Goal: Task Accomplishment & Management: Manage account settings

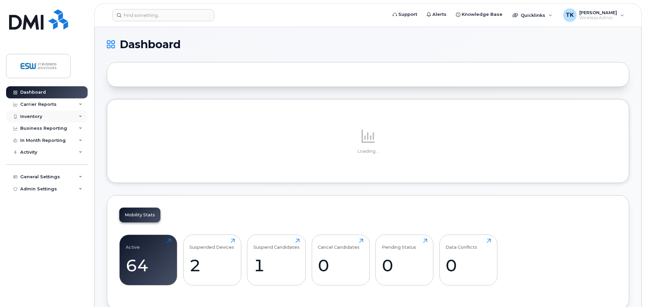
click at [61, 119] on div "Inventory" at bounding box center [47, 117] width 82 height 12
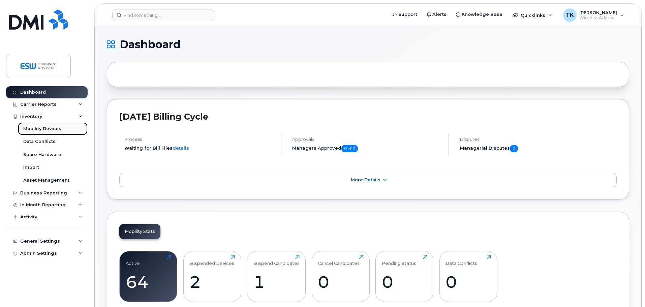
click at [54, 133] on link "Mobility Devices" at bounding box center [53, 128] width 70 height 13
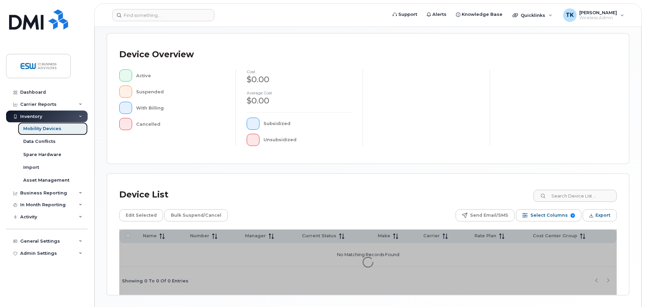
scroll to position [135, 0]
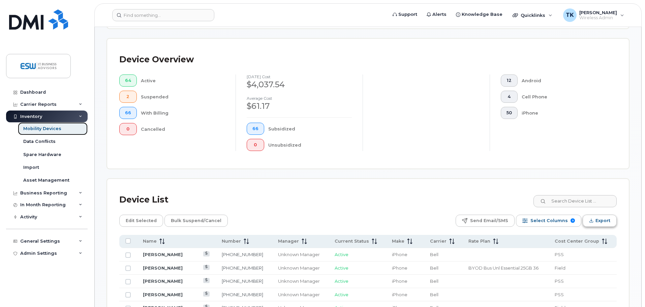
scroll to position [147, 0]
click at [593, 203] on div "Device List" at bounding box center [368, 200] width 498 height 18
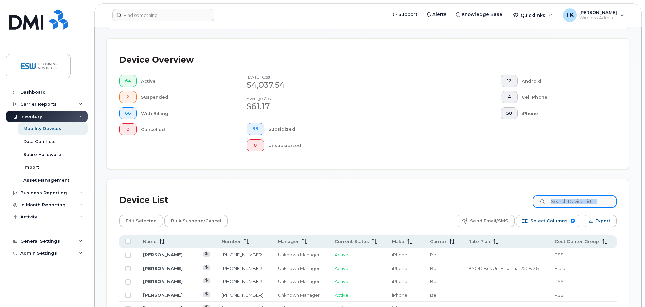
click at [594, 199] on input at bounding box center [575, 202] width 84 height 12
click at [580, 197] on input "a-" at bounding box center [575, 202] width 84 height 12
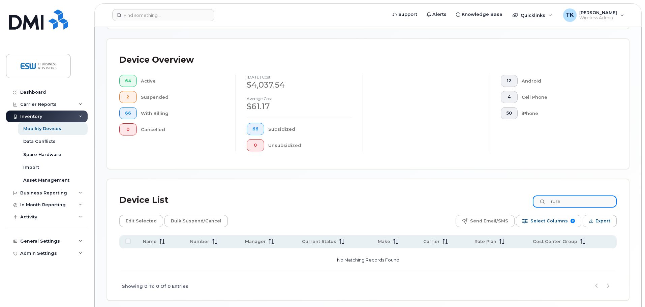
click at [578, 197] on input "ruse" at bounding box center [575, 202] width 84 height 12
type input "[PERSON_NAME]"
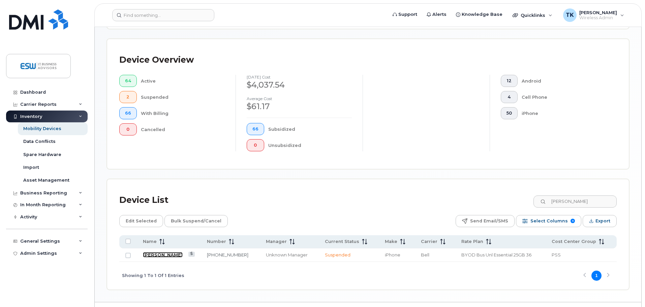
click at [155, 252] on link "[PERSON_NAME]" at bounding box center [163, 254] width 40 height 5
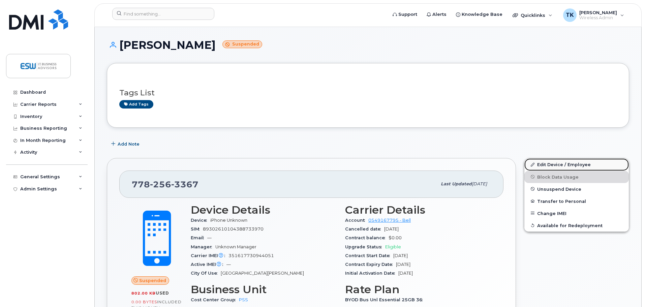
click at [588, 165] on link "Edit Device / Employee" at bounding box center [577, 164] width 104 height 12
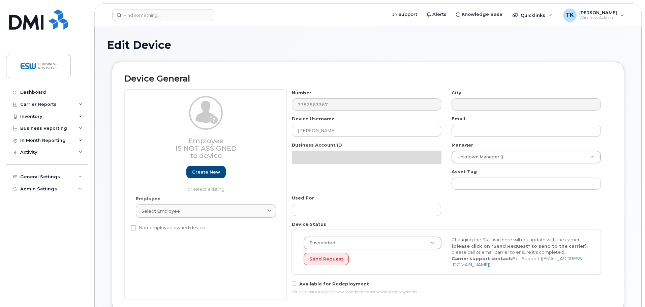
select select "23521908"
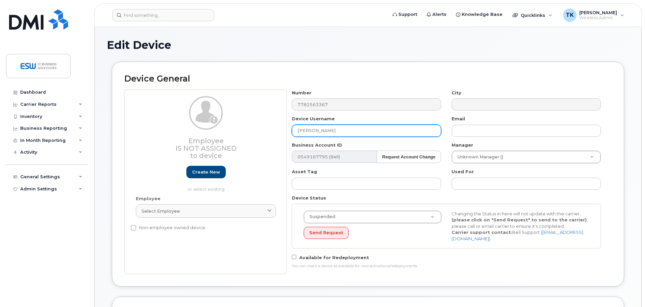
click at [365, 130] on input "[PERSON_NAME]" at bounding box center [366, 131] width 149 height 12
drag, startPoint x: 366, startPoint y: 130, endPoint x: -29, endPoint y: 143, distance: 394.9
click at [0, 143] on html "Support Alerts Knowledge Base Quicklinks Suspend / Cancel Device Change SIM Car…" at bounding box center [322, 307] width 645 height 614
type input "Ryan Carr"
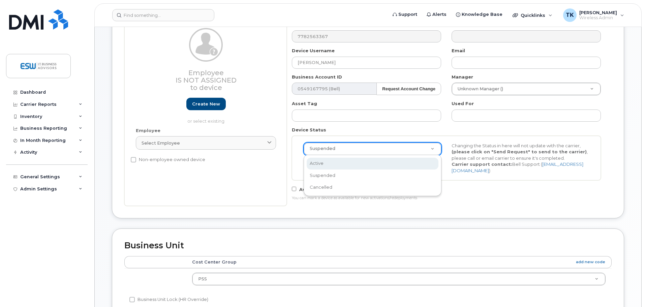
scroll to position [0, 2]
select select "active"
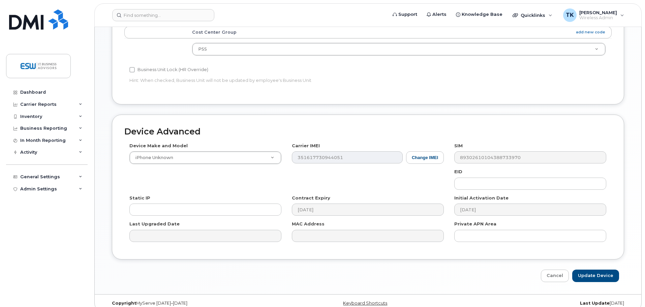
scroll to position [304, 0]
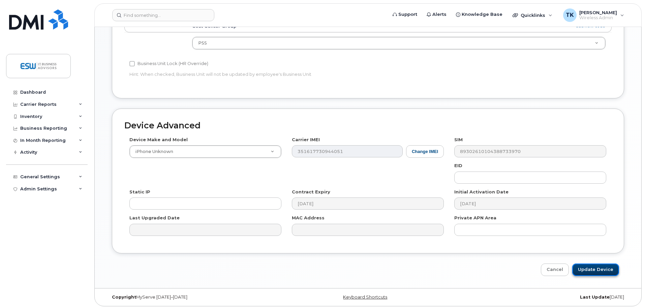
click at [613, 267] on input "Update Device" at bounding box center [595, 270] width 47 height 12
type input "Saving..."
